Goal: Task Accomplishment & Management: Complete application form

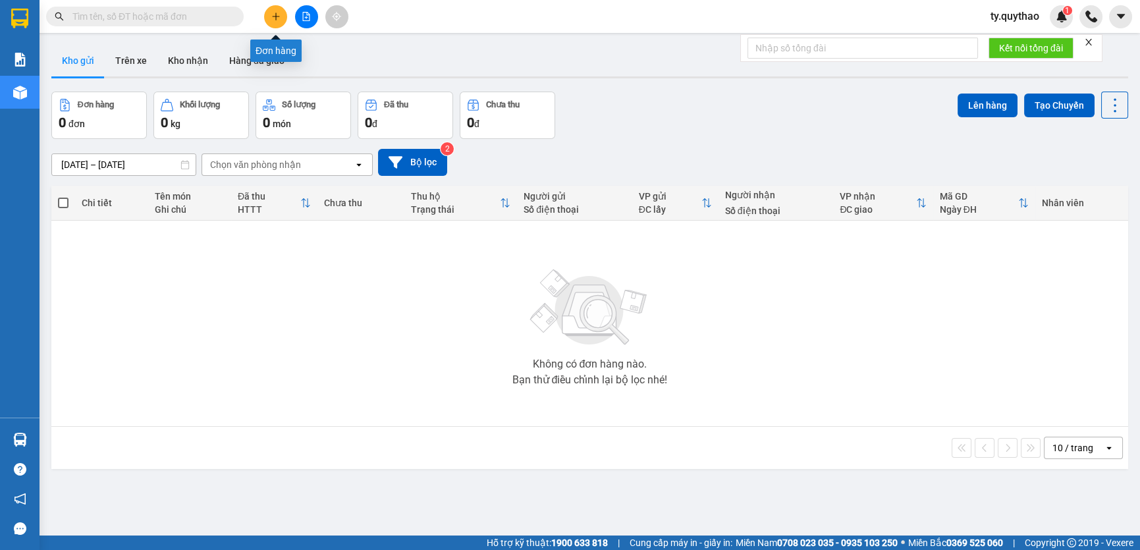
click at [273, 18] on icon "plus" at bounding box center [275, 16] width 9 height 9
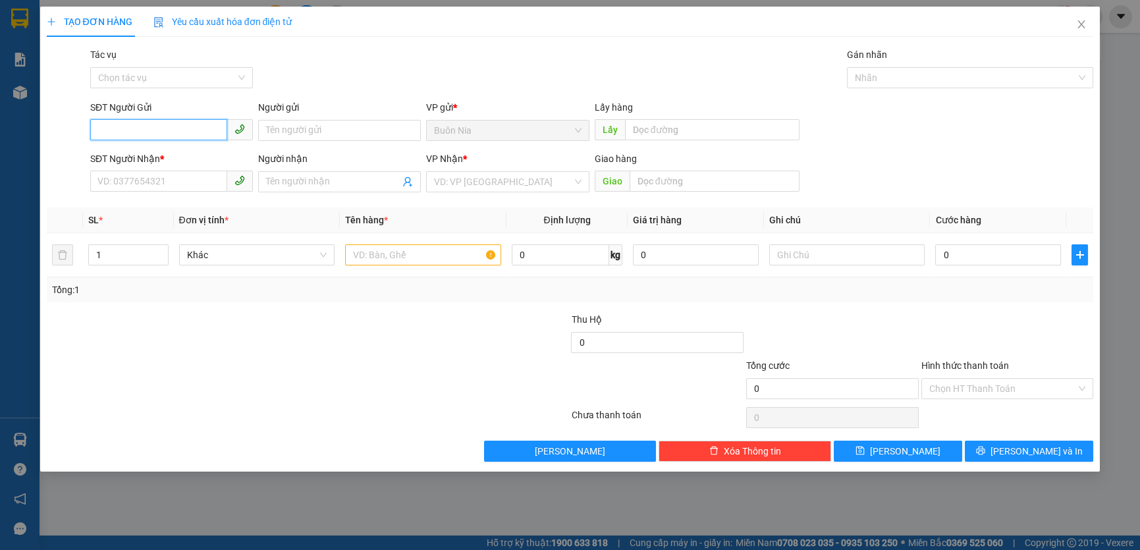
click at [182, 131] on input "SĐT Người Gửi" at bounding box center [158, 129] width 137 height 21
click at [187, 151] on div "0973832736 - CÔ PHƯỢNG" at bounding box center [171, 156] width 147 height 14
type input "0973832736"
type input "CÔ PHƯỢNG"
type input "0384314542"
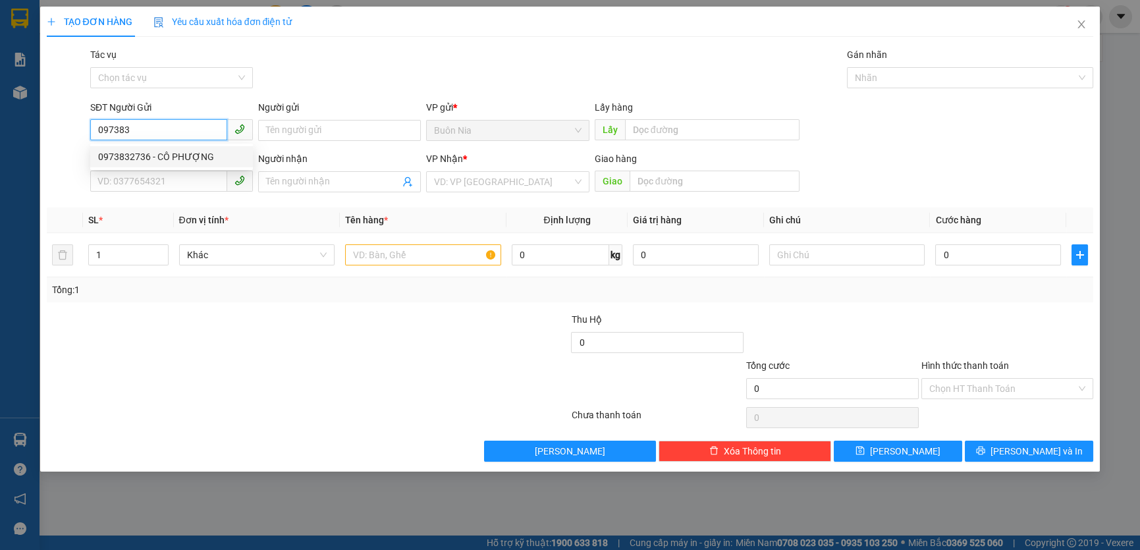
type input "CHỊ HẰNG"
type input "TÂN PHƯỚC KHÁNH"
type input "0973832736"
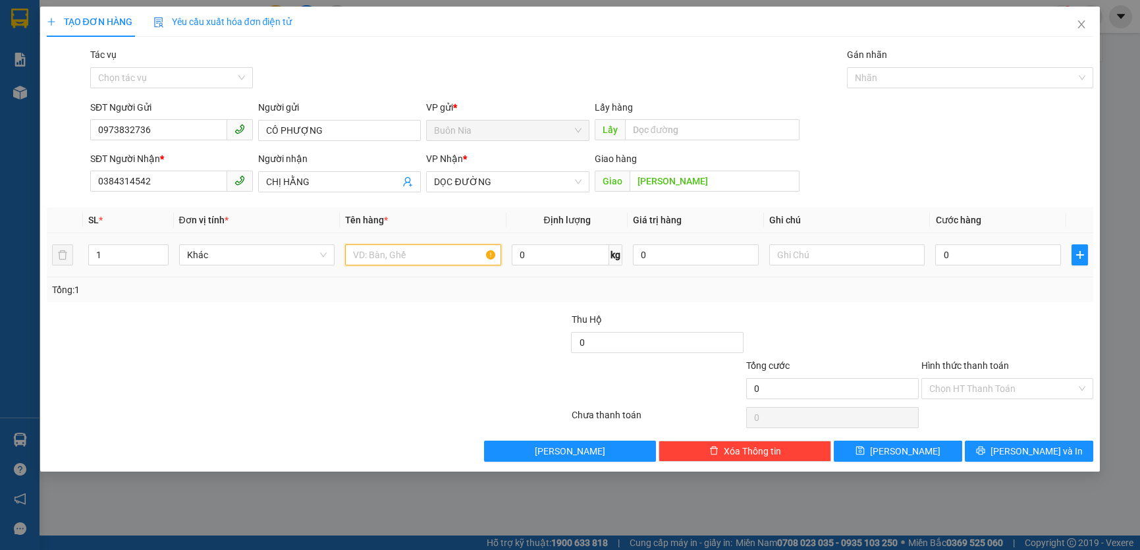
click at [385, 254] on input "text" at bounding box center [423, 254] width 156 height 21
type input "1 THÙNG BƠ , GỌI TRƯỚC 15P RA LẤT"
click at [942, 259] on input "0" at bounding box center [998, 254] width 126 height 21
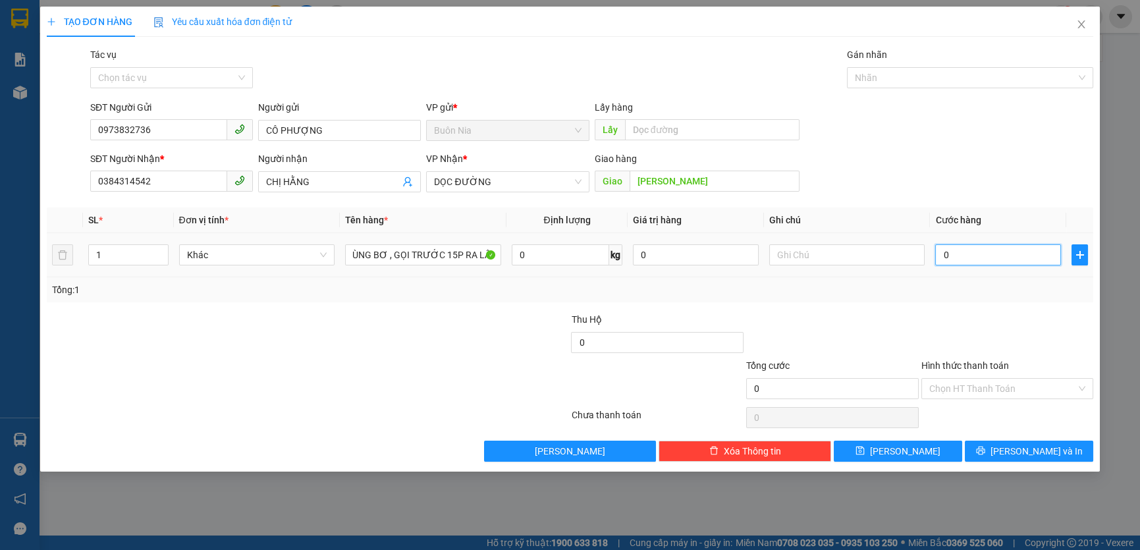
scroll to position [0, 0]
type input "8"
type input "80"
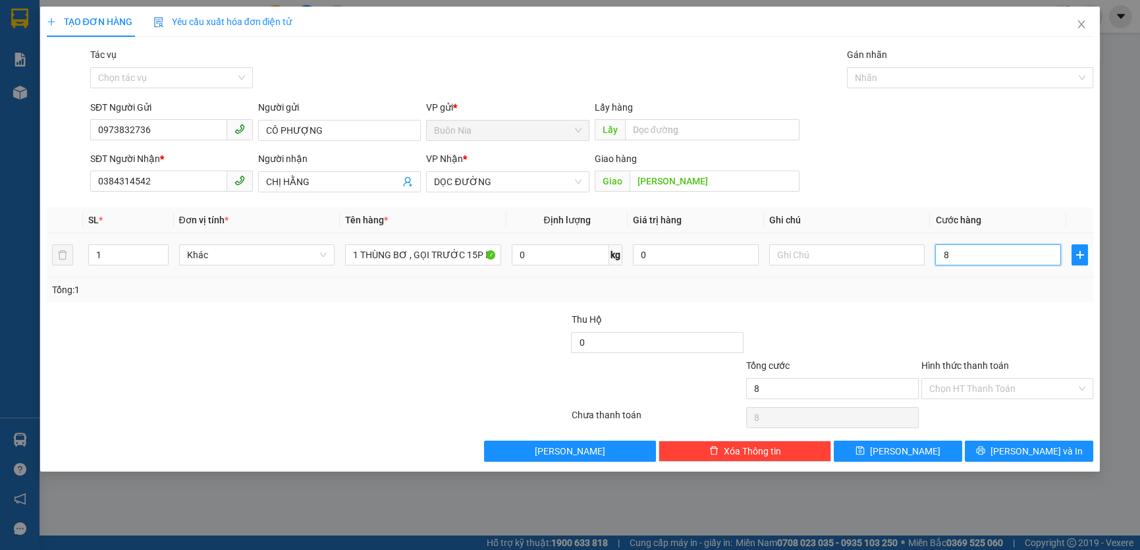
type input "80"
type input "80,"
type input "0"
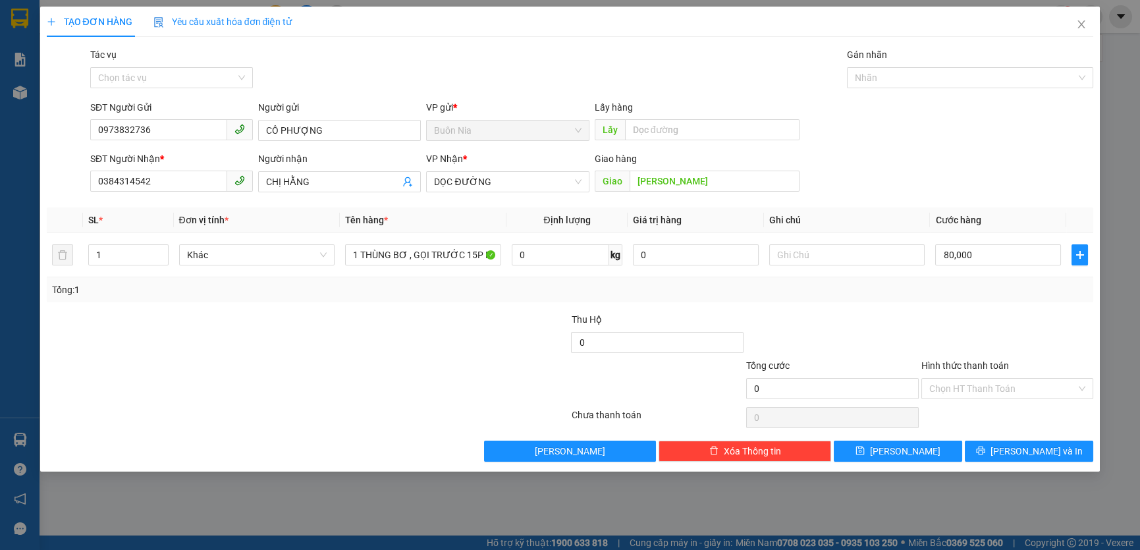
click at [903, 291] on div "Tổng: 1" at bounding box center [570, 290] width 1036 height 14
click at [994, 391] on input "Hình thức thanh toán" at bounding box center [1003, 389] width 148 height 20
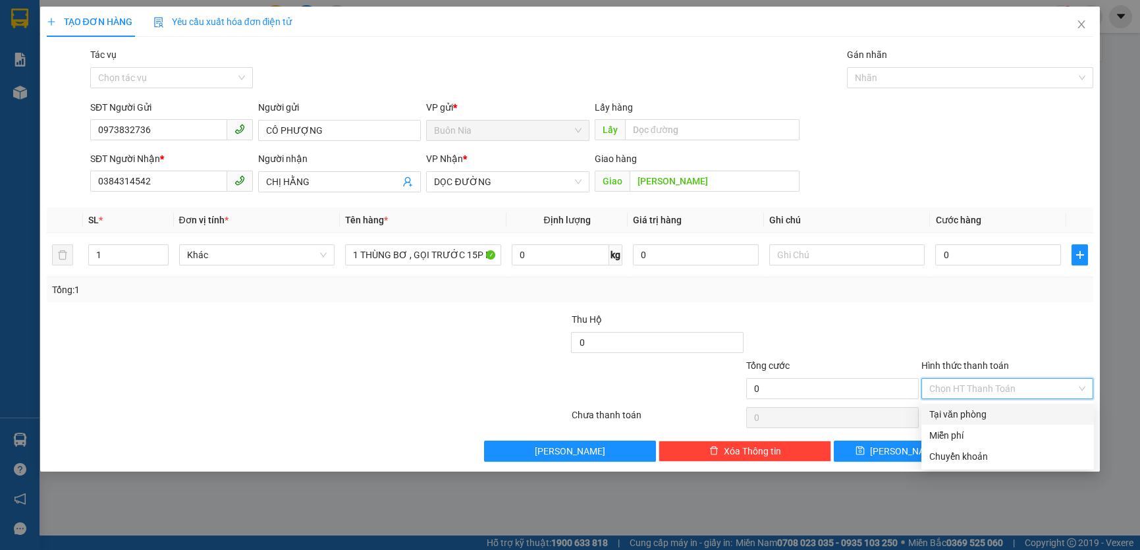
click at [994, 415] on div "Tại văn phòng" at bounding box center [1007, 414] width 157 height 14
click at [994, 415] on div "Chọn HT Thanh Toán" at bounding box center [1007, 417] width 175 height 26
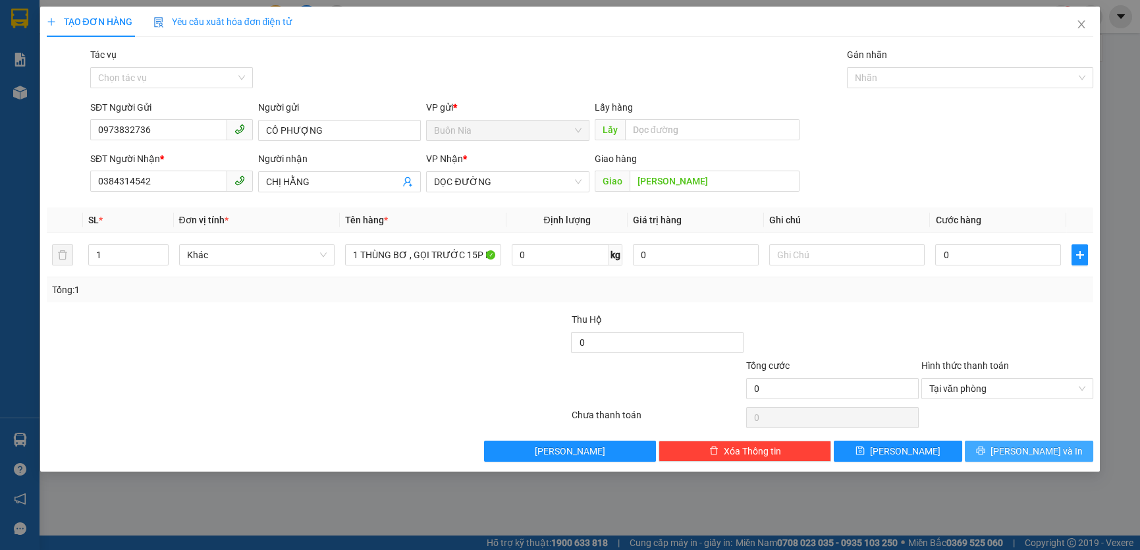
click at [993, 448] on button "Lưu và In" at bounding box center [1029, 451] width 128 height 21
click at [937, 258] on input "0" at bounding box center [998, 254] width 126 height 21
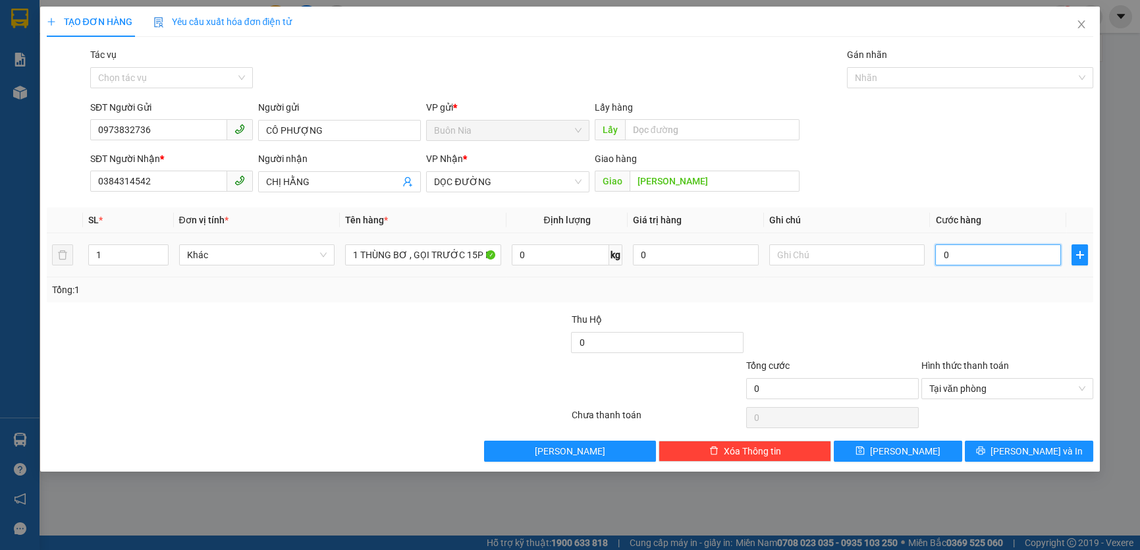
type input "8"
type input "80"
type input "800"
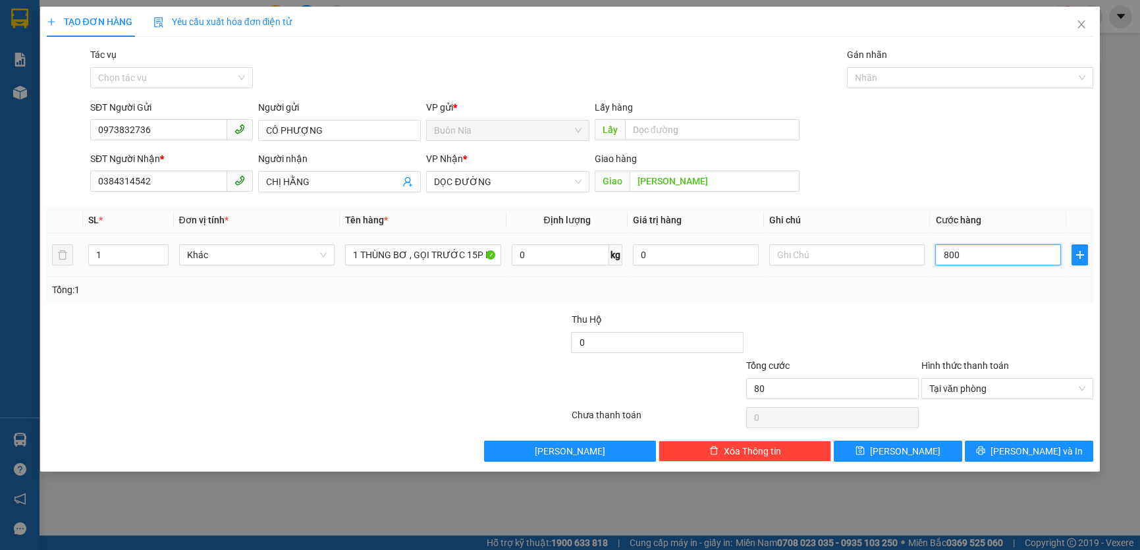
type input "800"
type input "8.000"
type input "80.000"
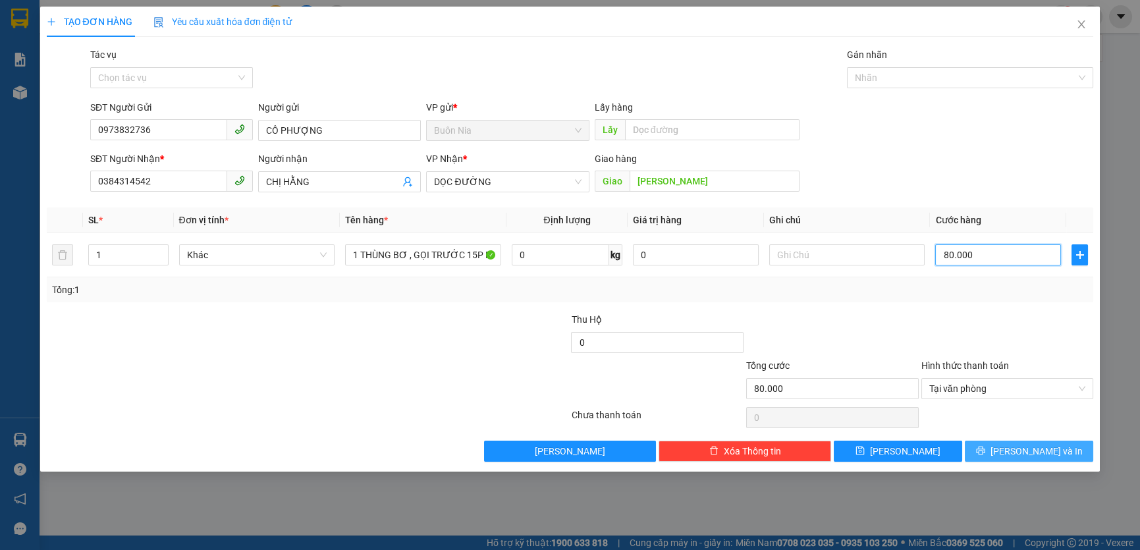
type input "80.000"
click at [1044, 460] on button "Lưu và In" at bounding box center [1029, 451] width 128 height 21
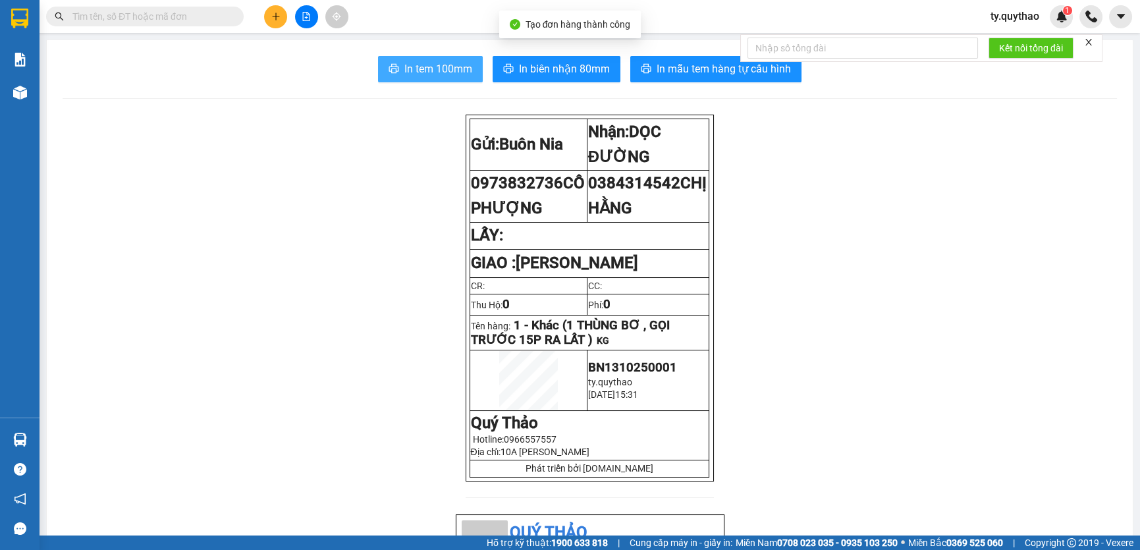
click at [433, 78] on button "In tem 100mm" at bounding box center [430, 69] width 105 height 26
